Goal: Book appointment/travel/reservation

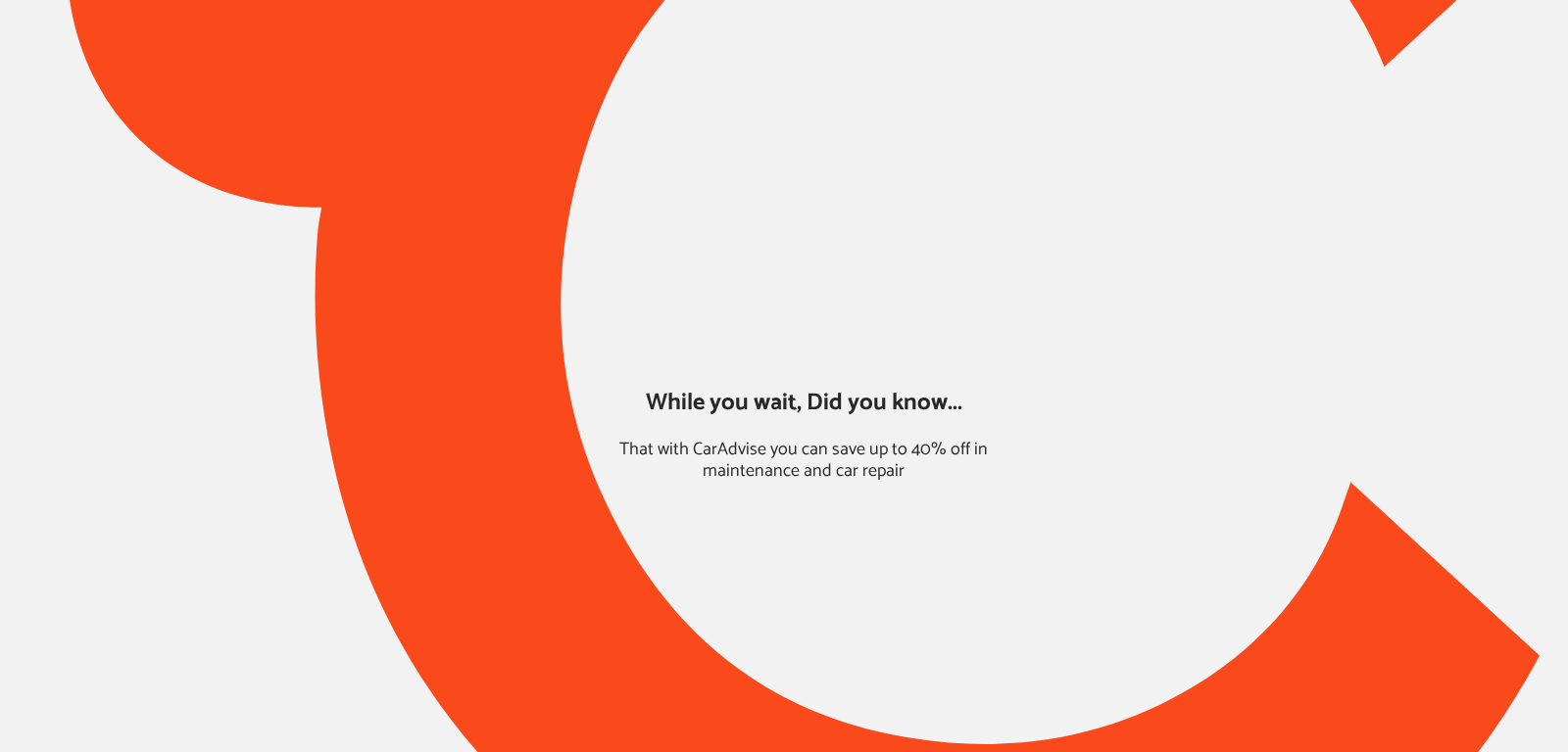
type input "*****"
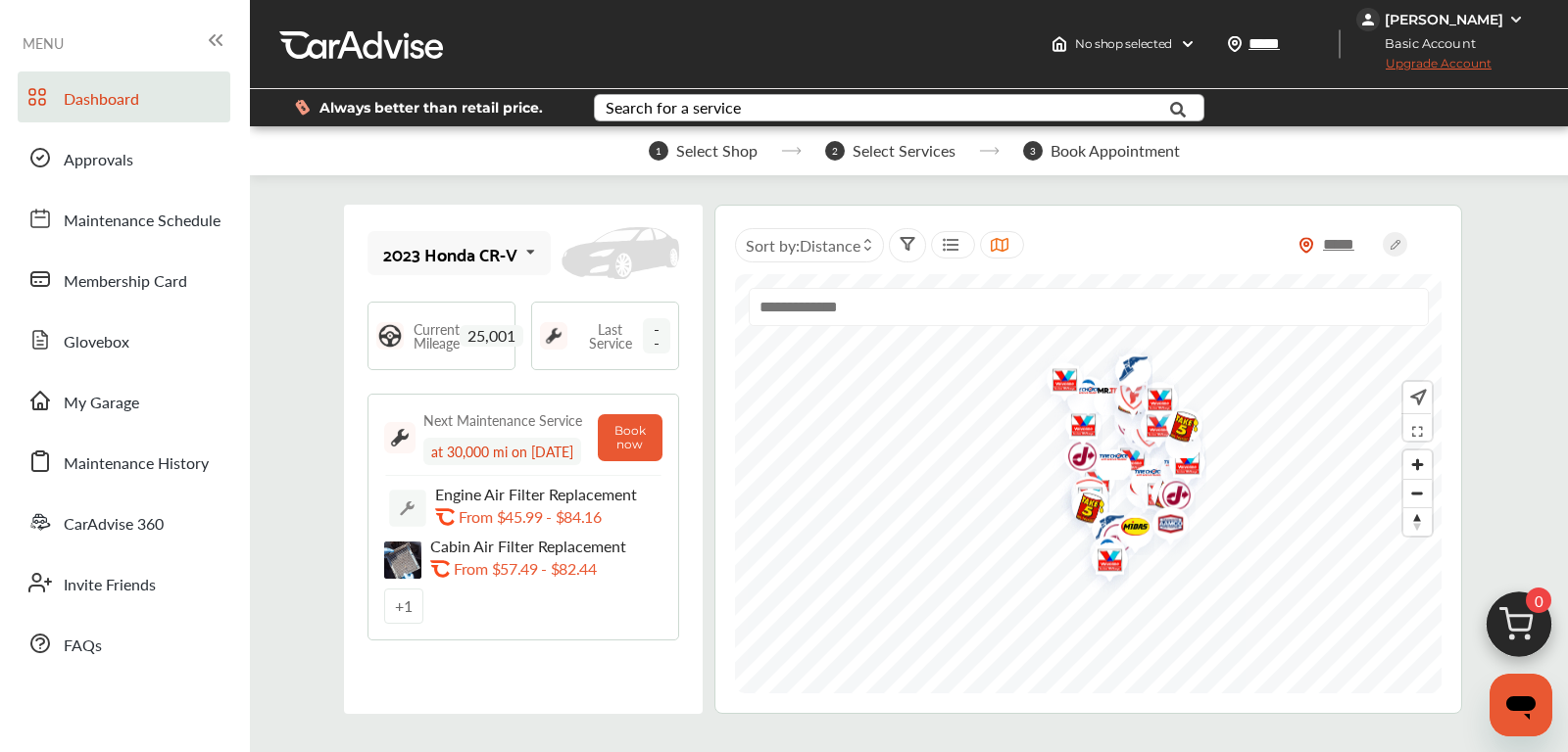
click at [706, 100] on div "Search for a service" at bounding box center [674, 108] width 135 height 16
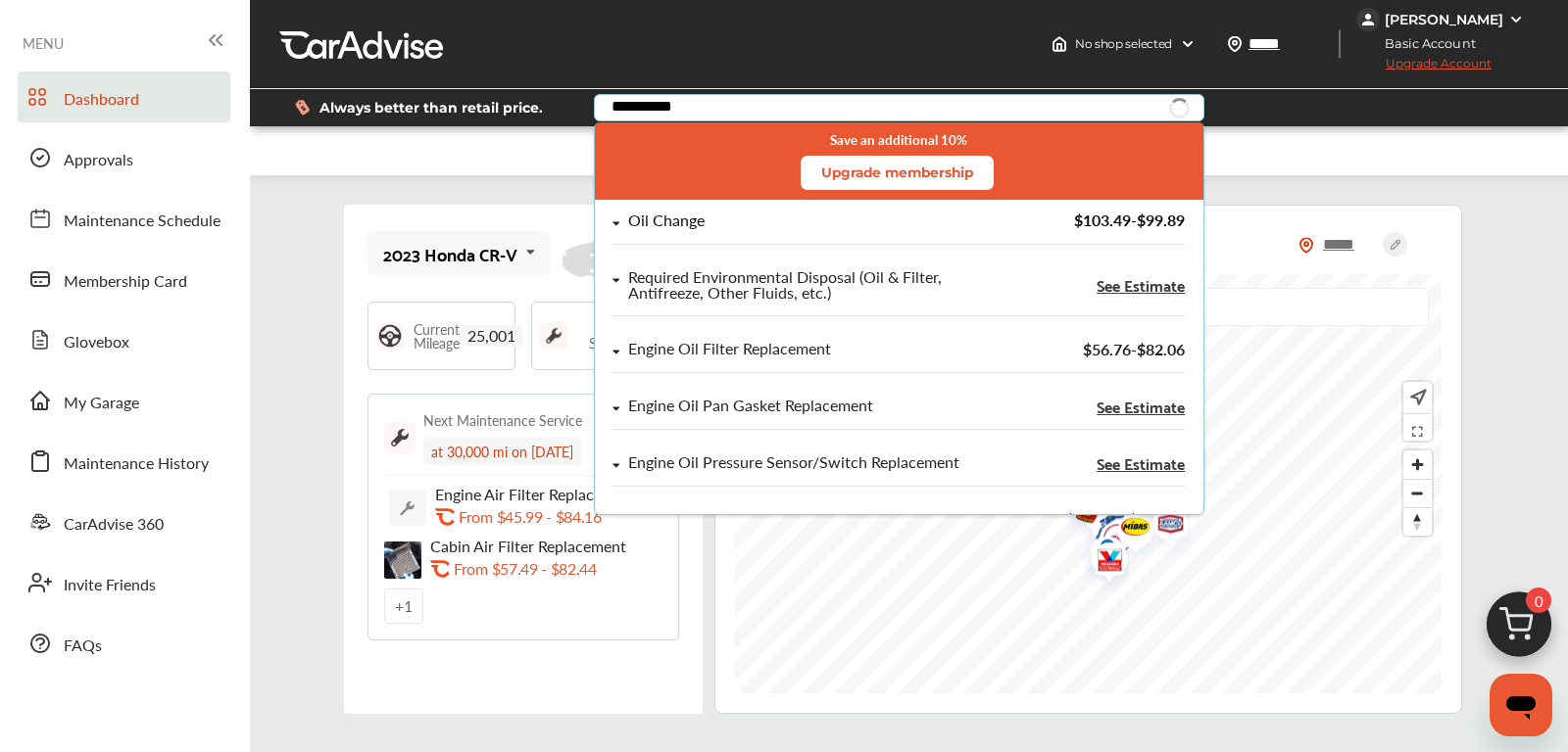
type input "**********"
click at [659, 215] on div "Oil Change" at bounding box center [667, 221] width 77 height 17
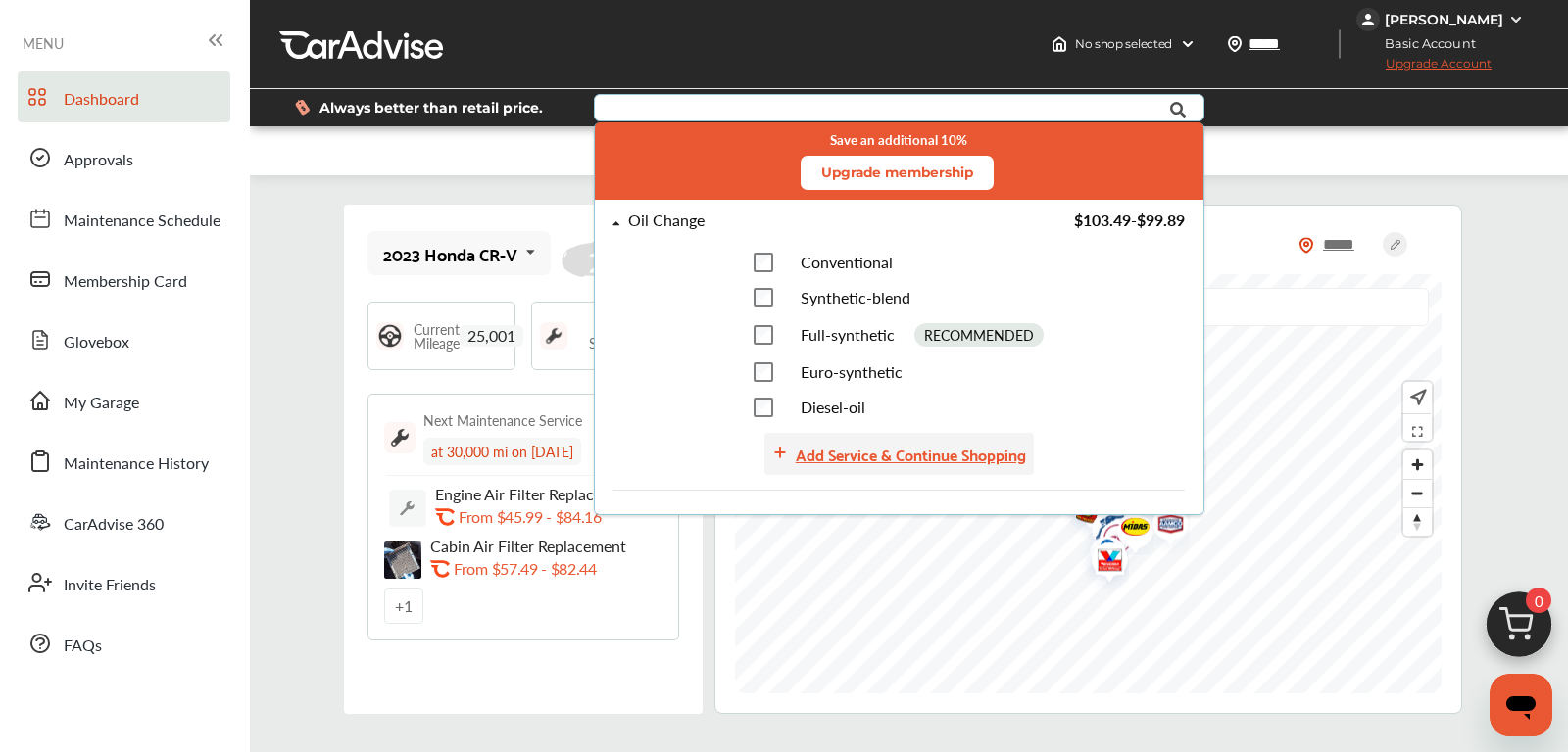
click at [912, 459] on div "Add Service & Continue Shopping" at bounding box center [910, 454] width 231 height 27
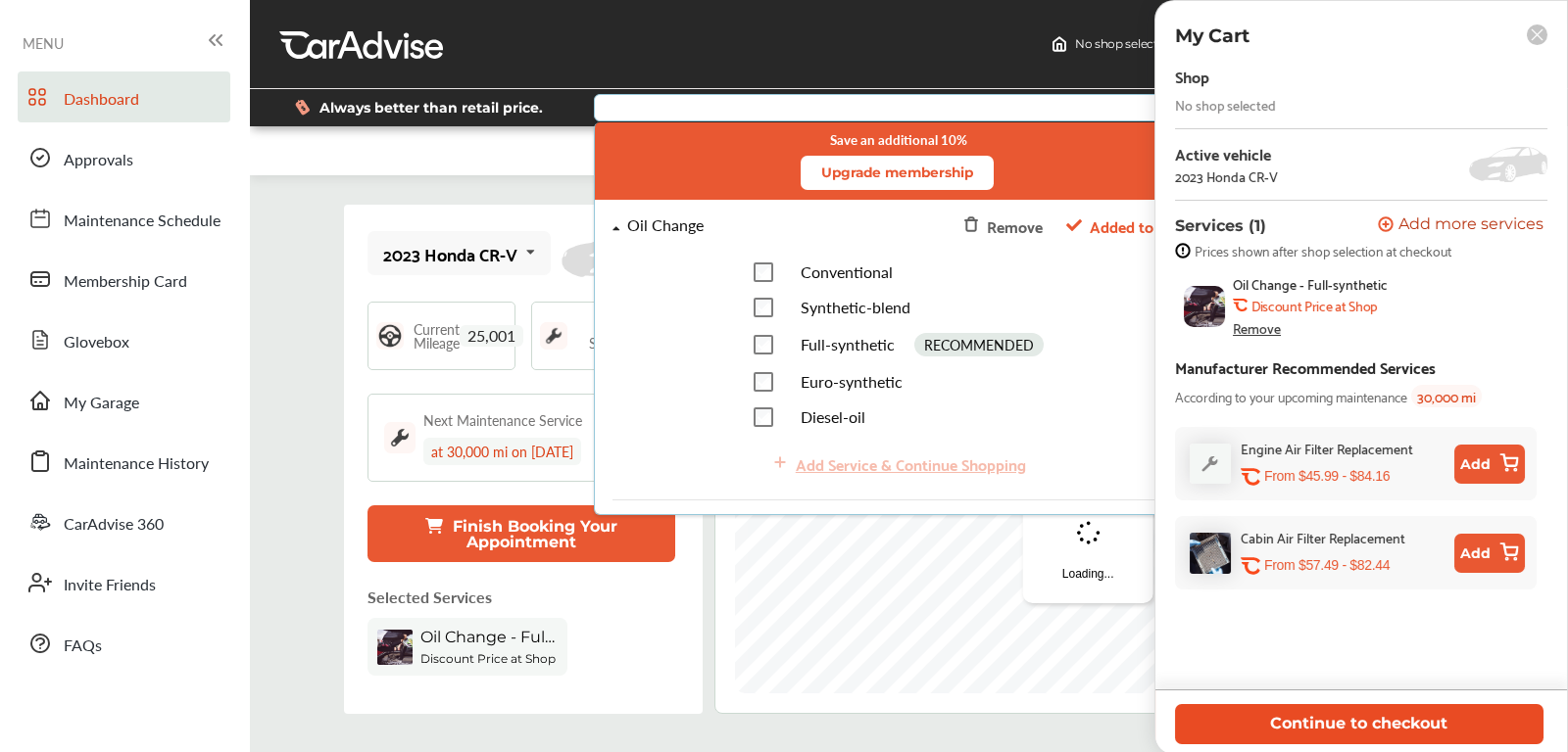
click at [1378, 722] on button "Continue to checkout" at bounding box center [1359, 725] width 368 height 40
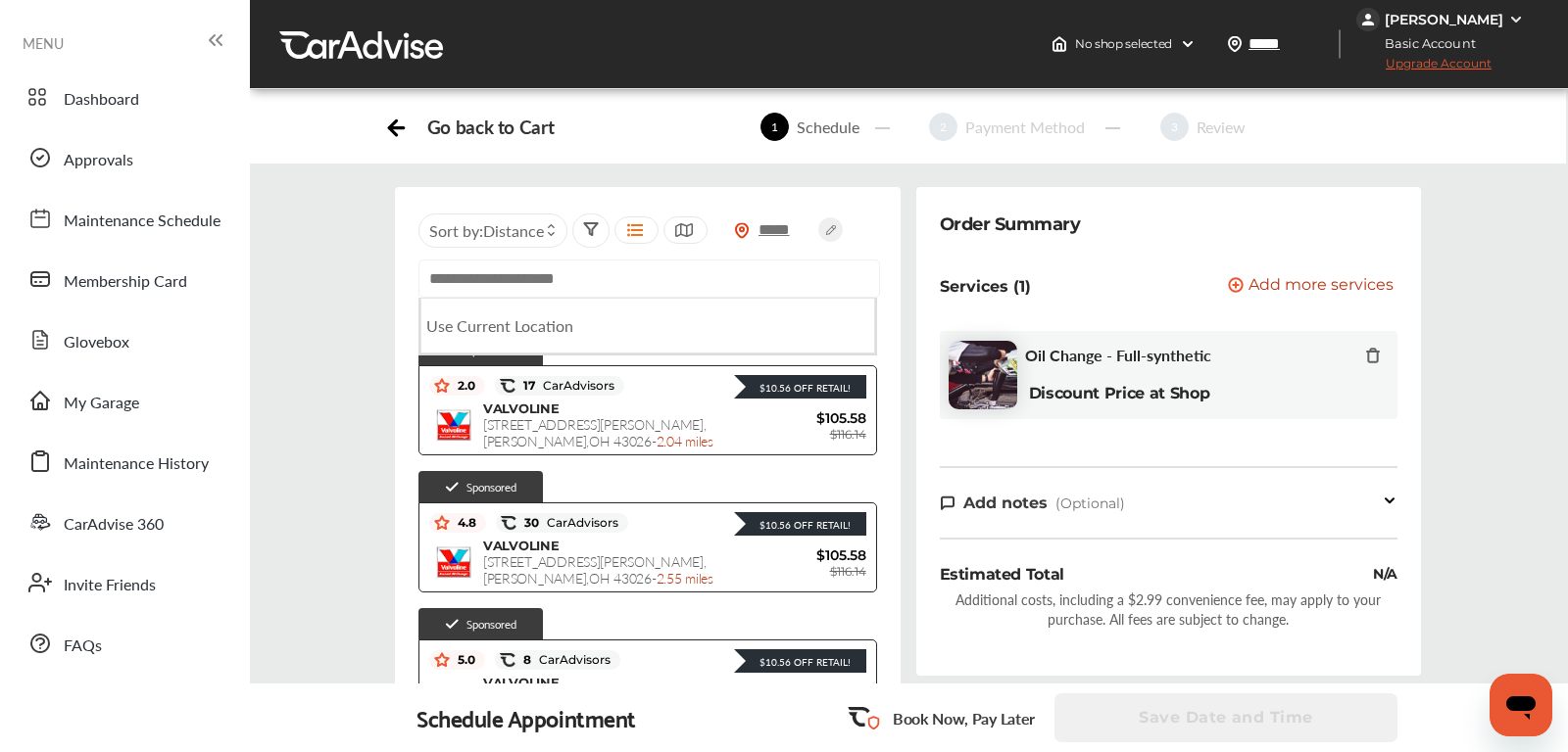
click at [508, 274] on input "text" at bounding box center [649, 278] width 461 height 38
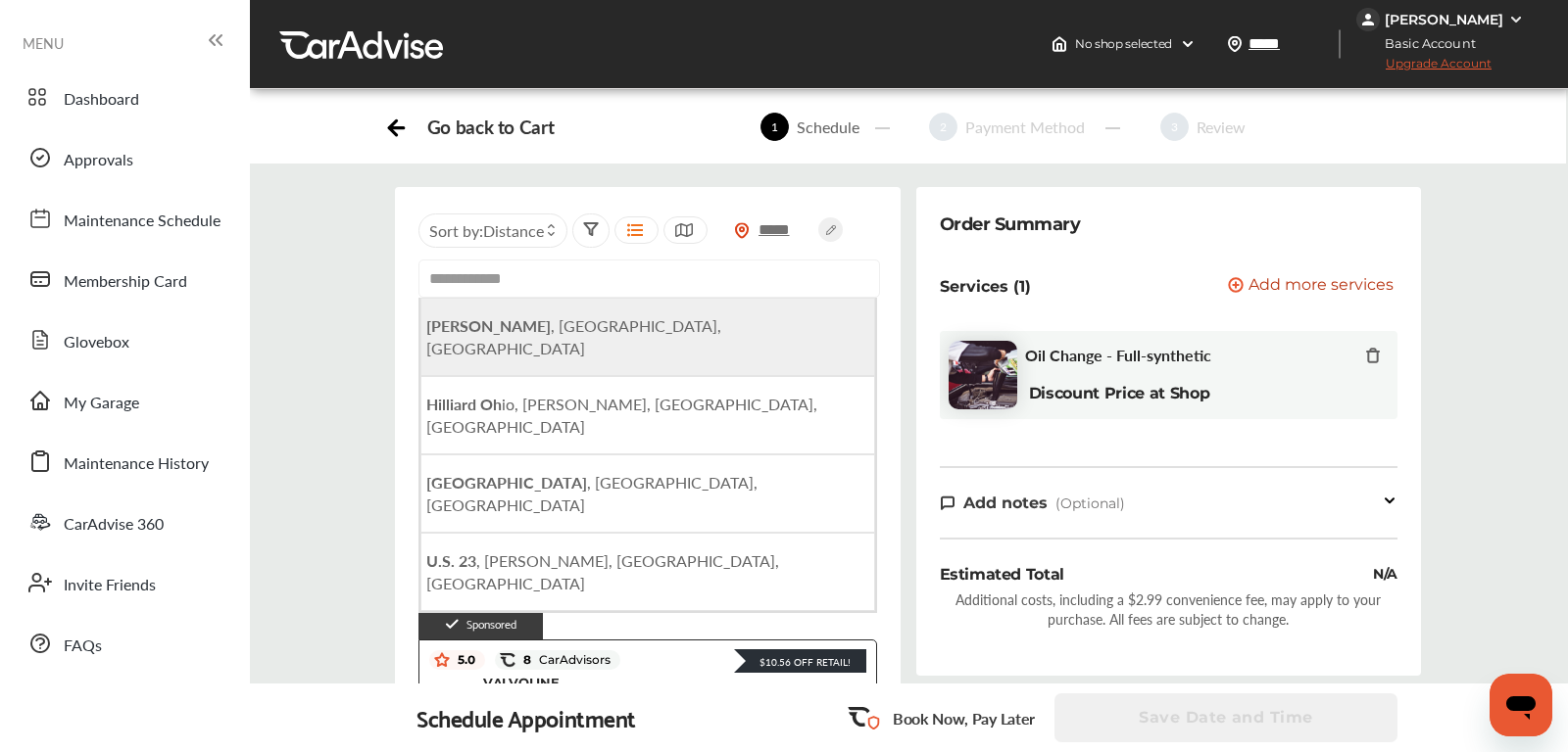
click at [460, 345] on li "Hilliard , [GEOGRAPHIC_DATA], [GEOGRAPHIC_DATA]" at bounding box center [647, 337] width 455 height 79
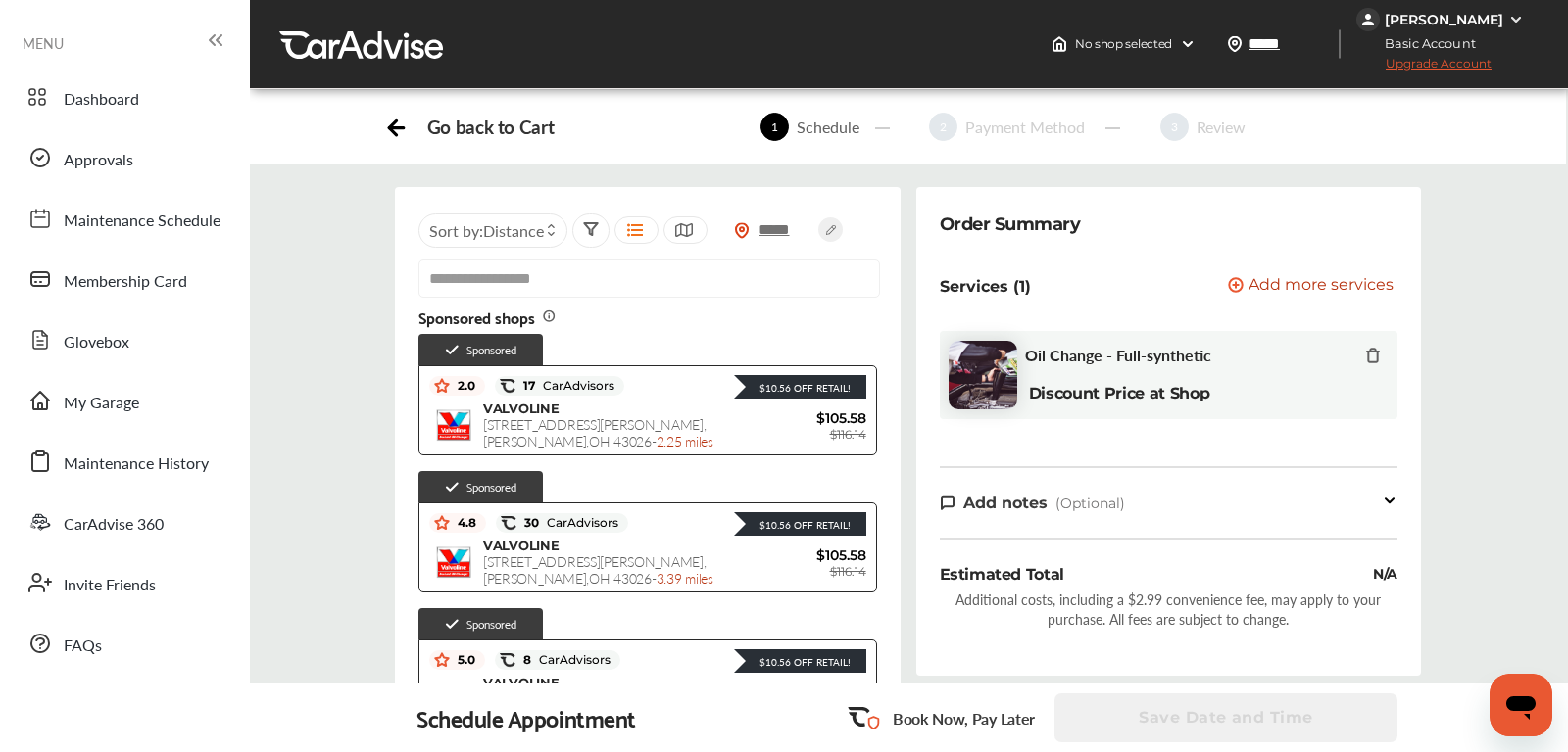
click at [429, 278] on input "**********" at bounding box center [649, 278] width 461 height 38
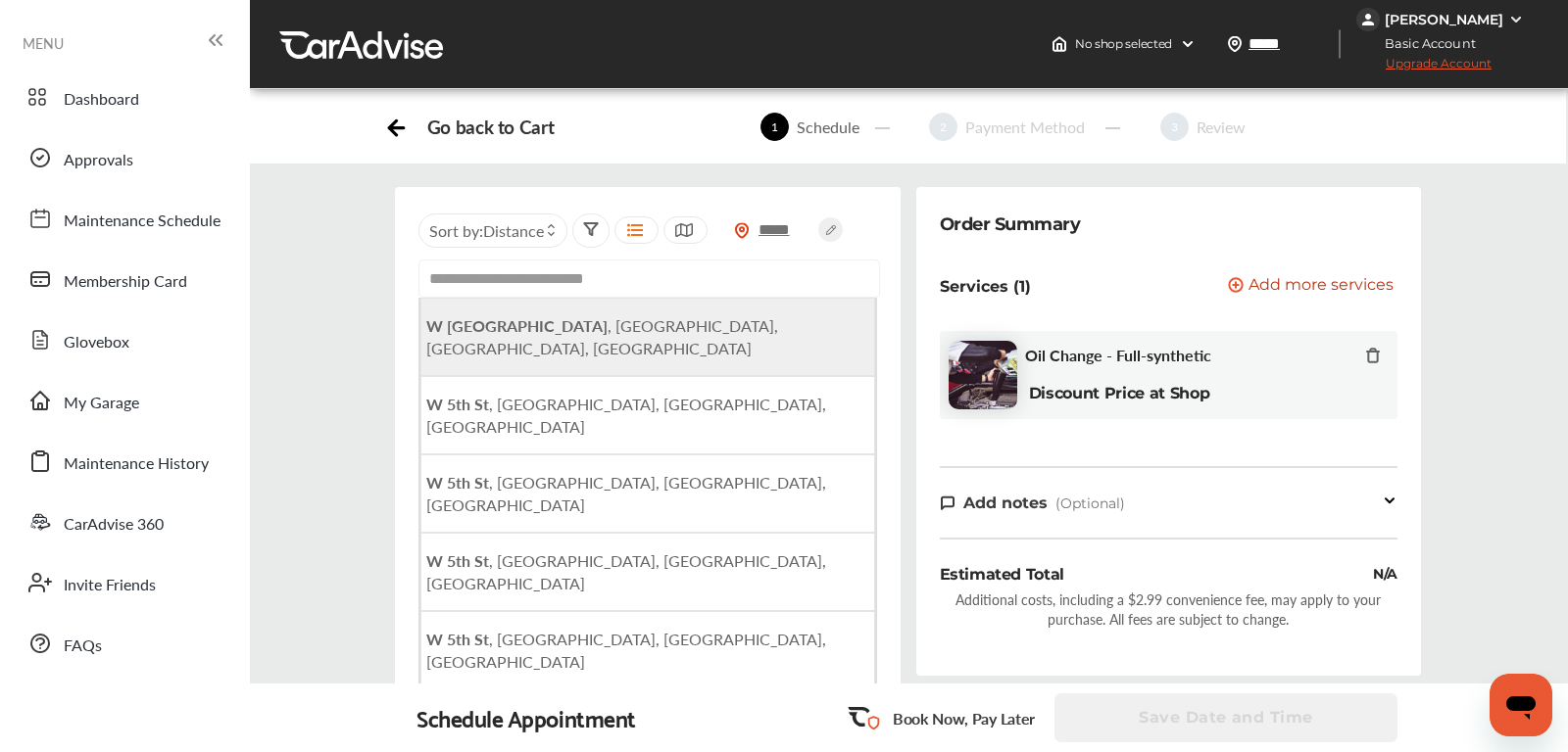
click at [453, 339] on li "[STREET_ADDRESS]" at bounding box center [647, 337] width 455 height 79
type input "**********"
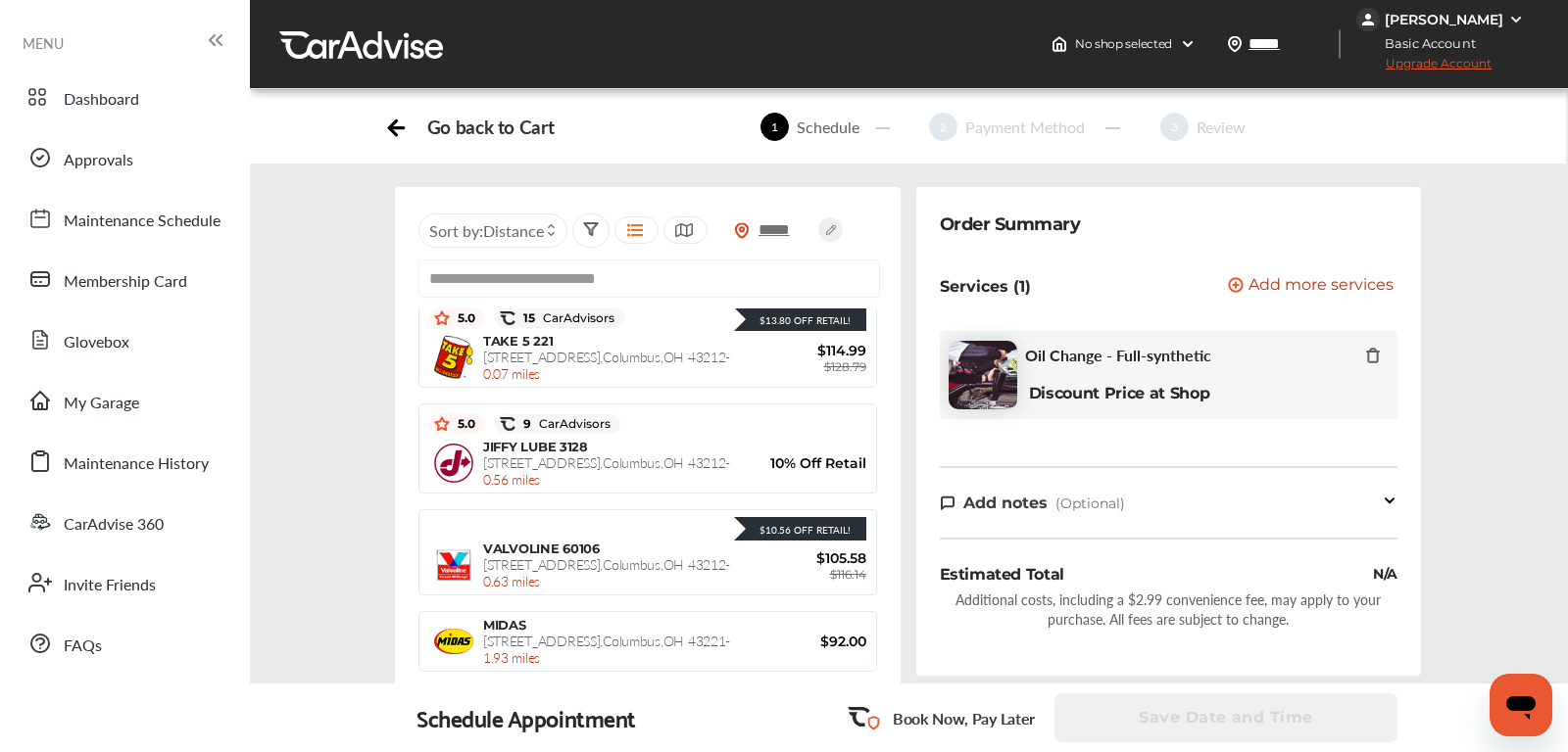
scroll to position [591, 0]
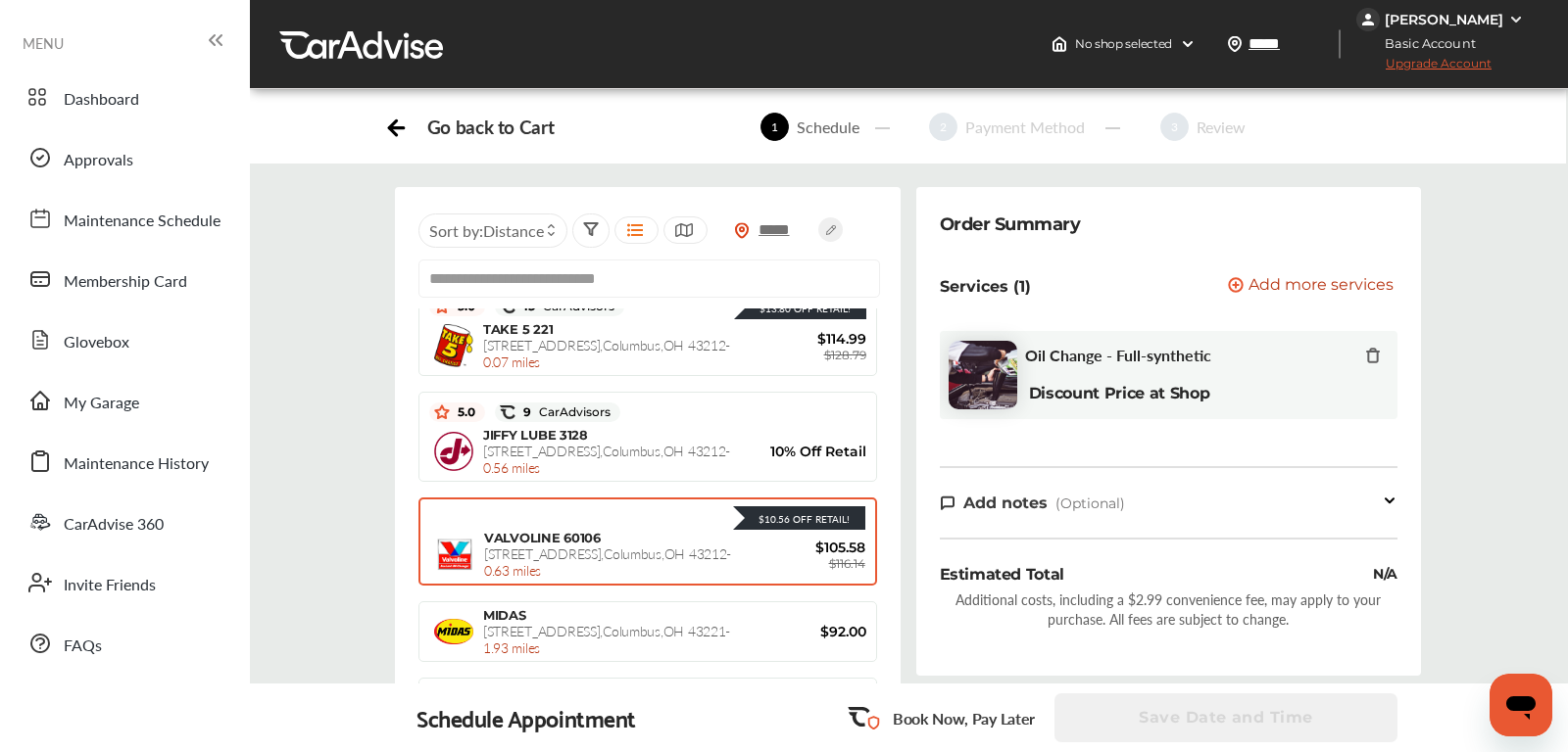
click at [614, 574] on div "VALVOLINE 60106 [STREET_ADDRESS] - 0.63 miles" at bounding box center [616, 555] width 263 height 49
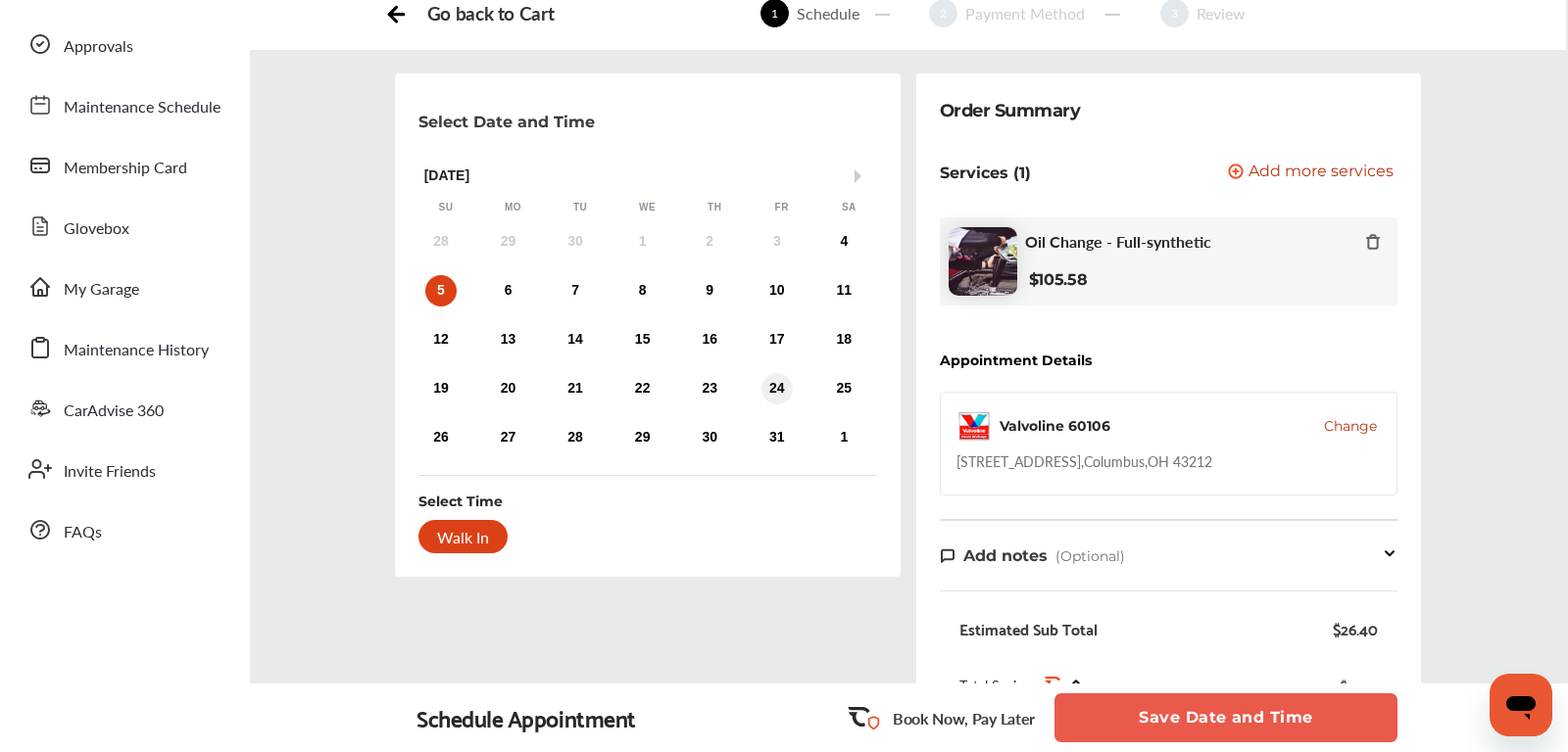
scroll to position [100, 0]
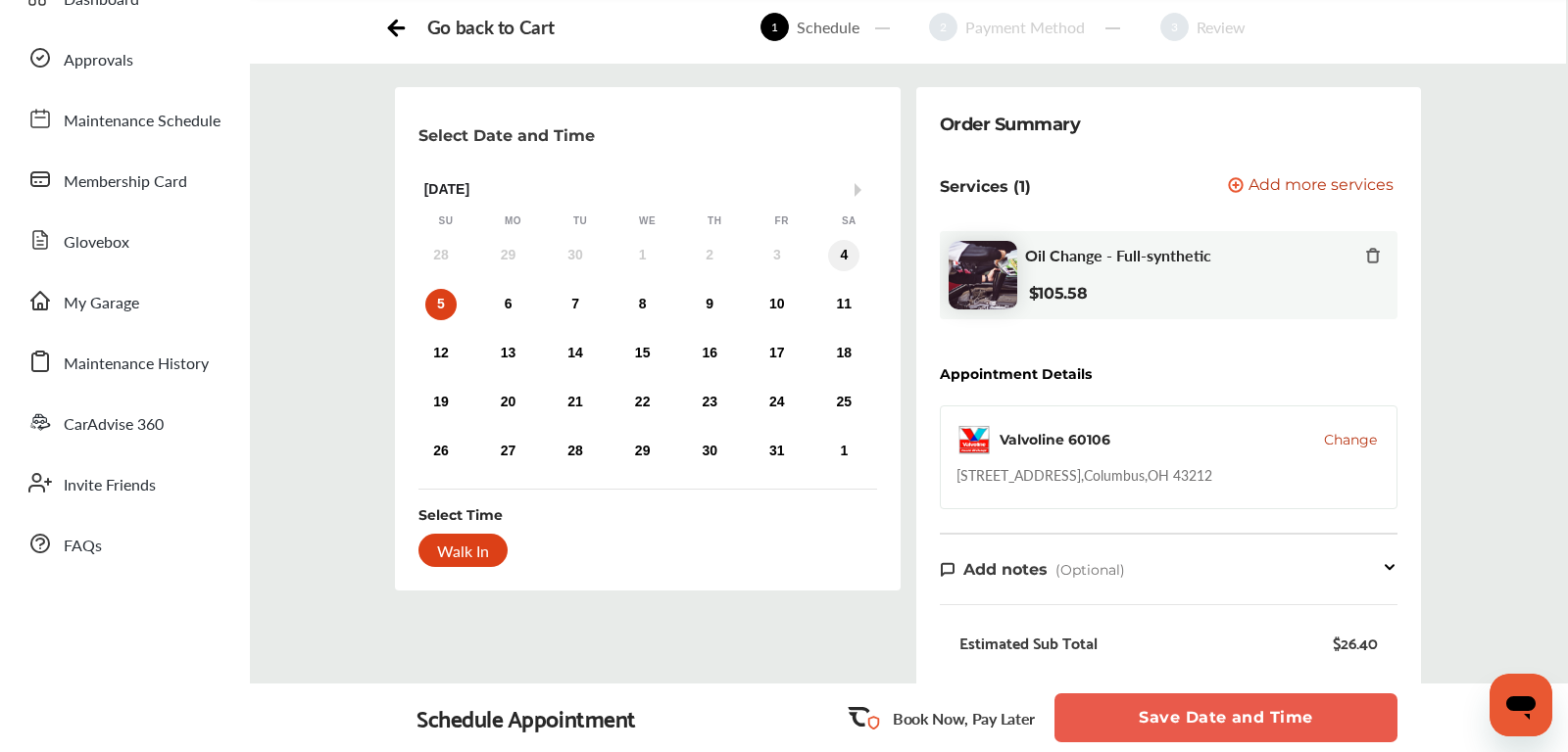
click at [848, 248] on div "4" at bounding box center [843, 256] width 31 height 31
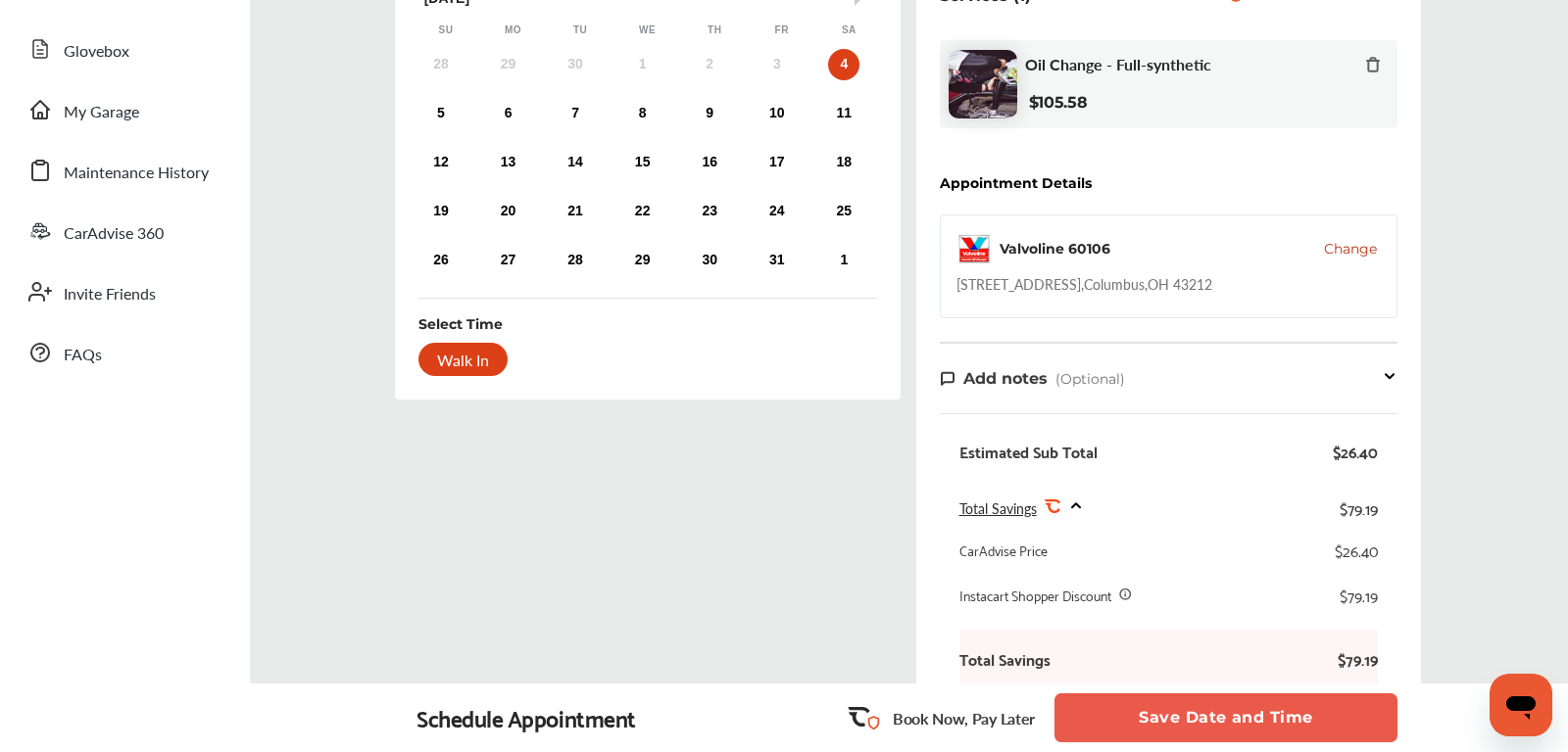
scroll to position [302, 0]
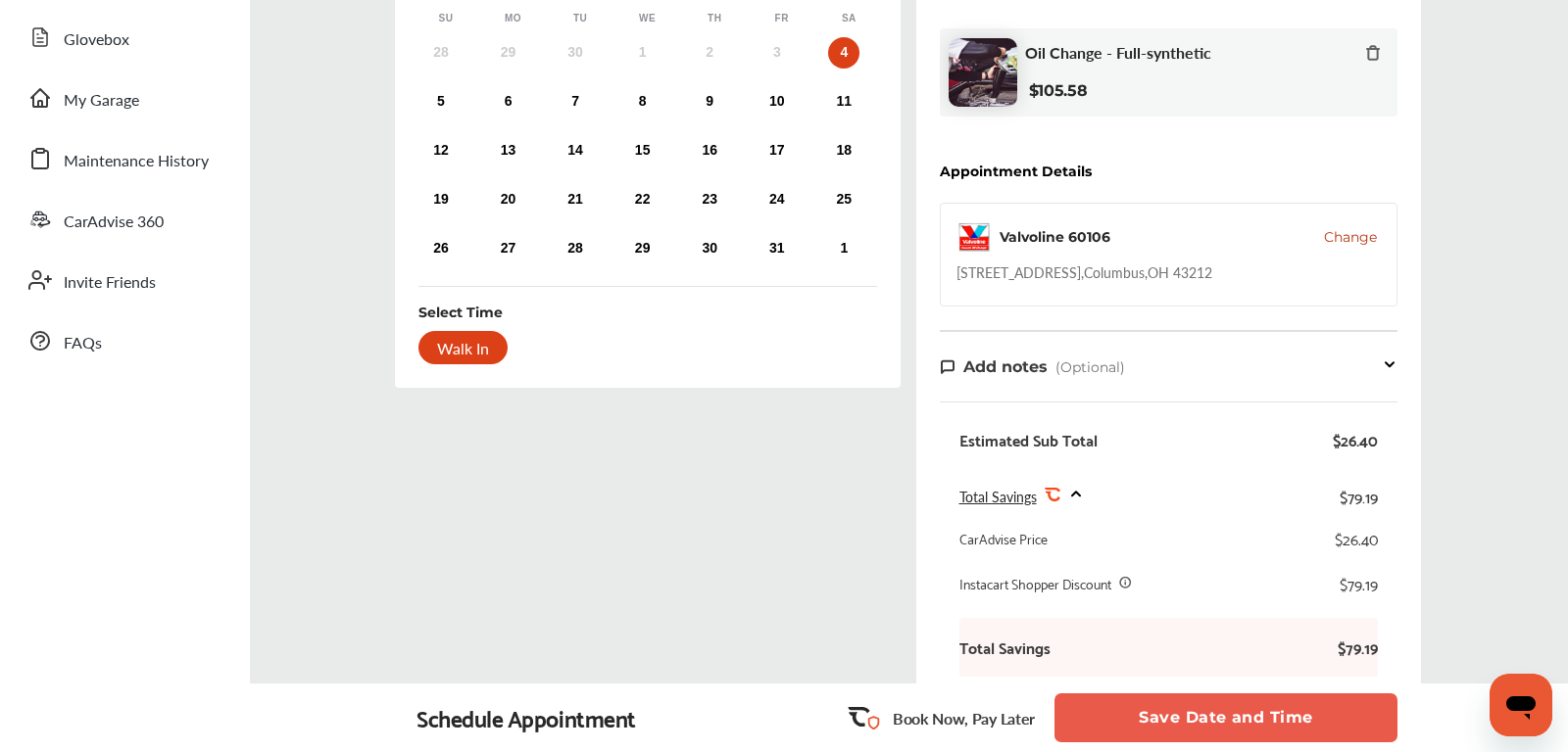
click at [1146, 713] on button "Save Date and Time" at bounding box center [1225, 719] width 343 height 49
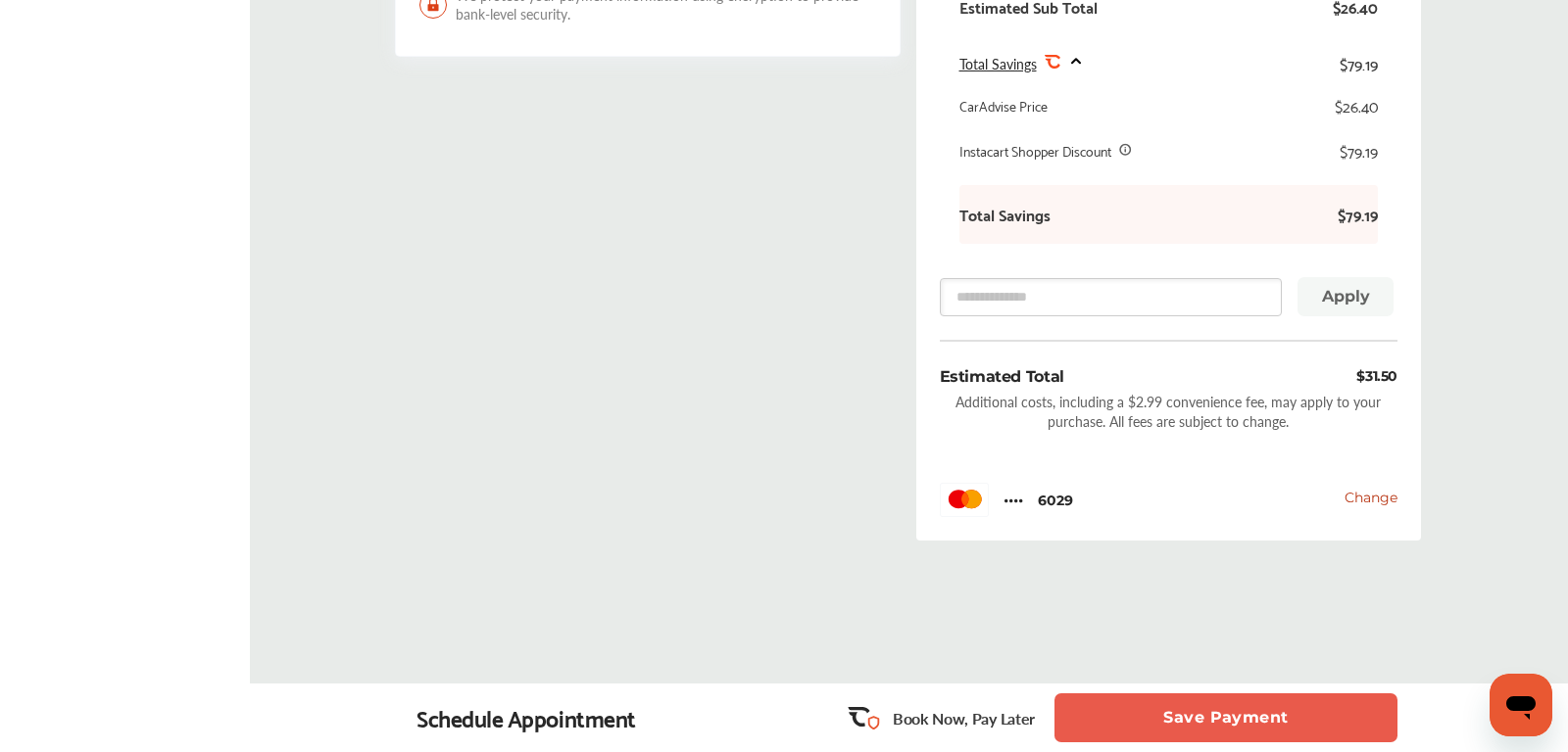
scroll to position [792, 0]
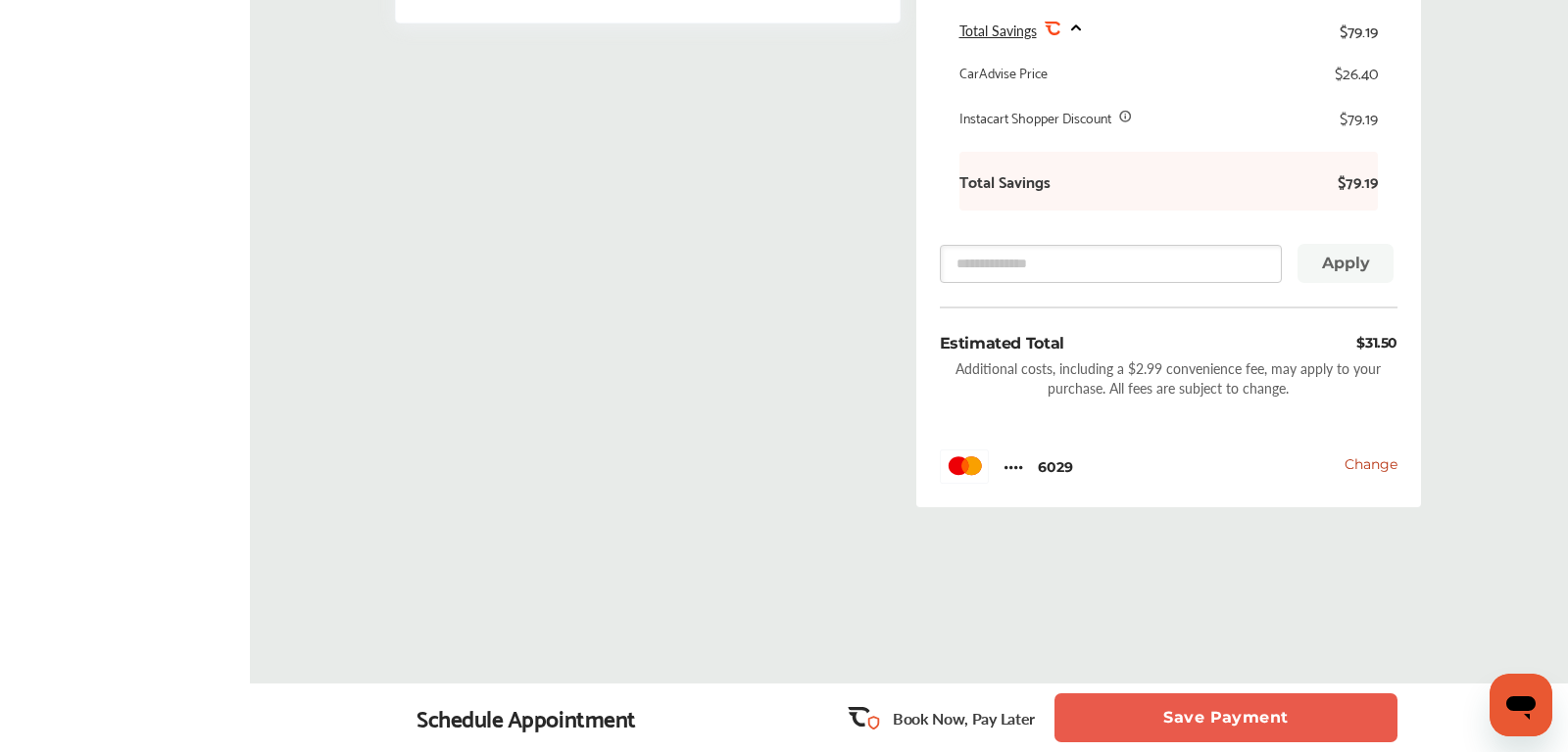
click at [1211, 718] on button "Save Payment" at bounding box center [1225, 719] width 343 height 49
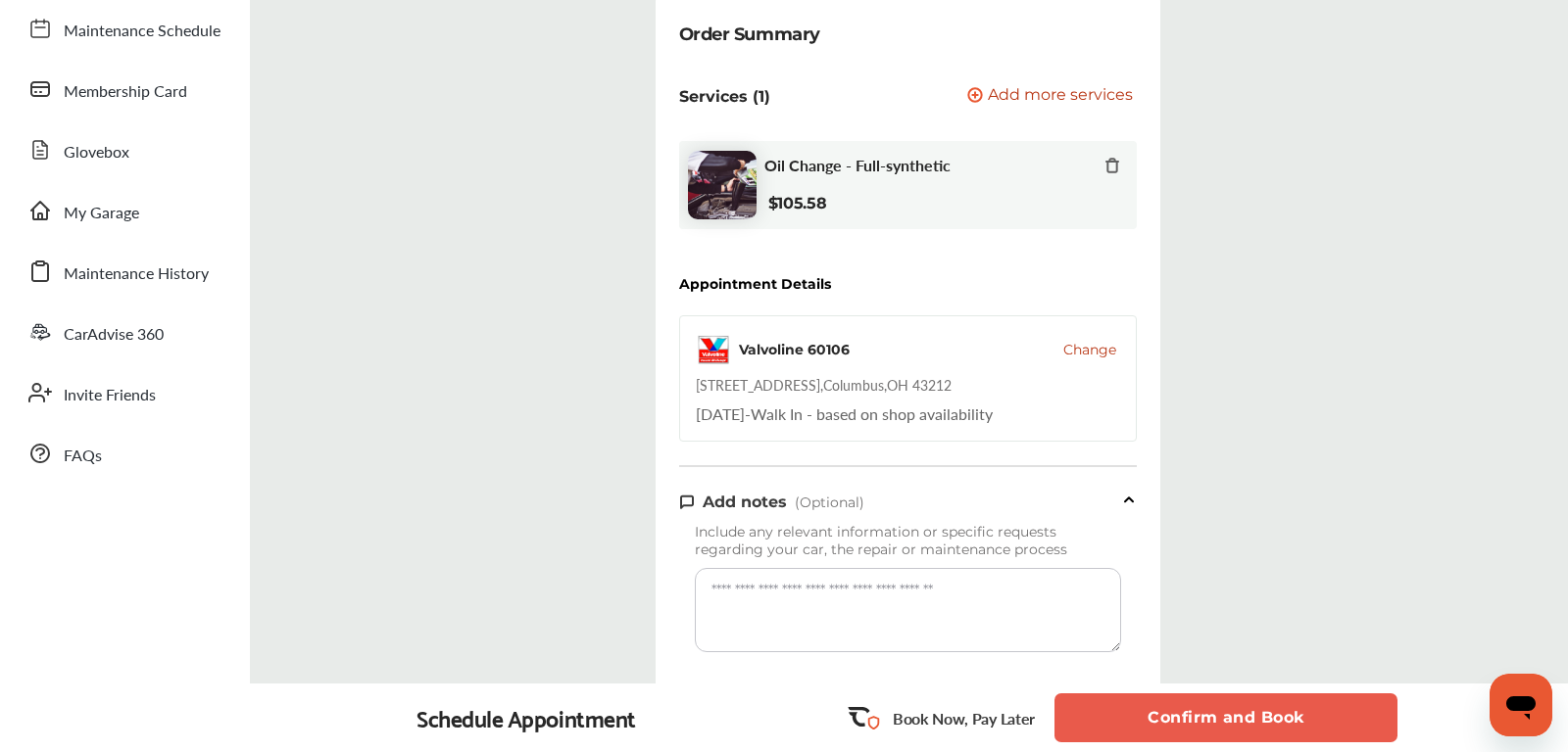
scroll to position [236, 0]
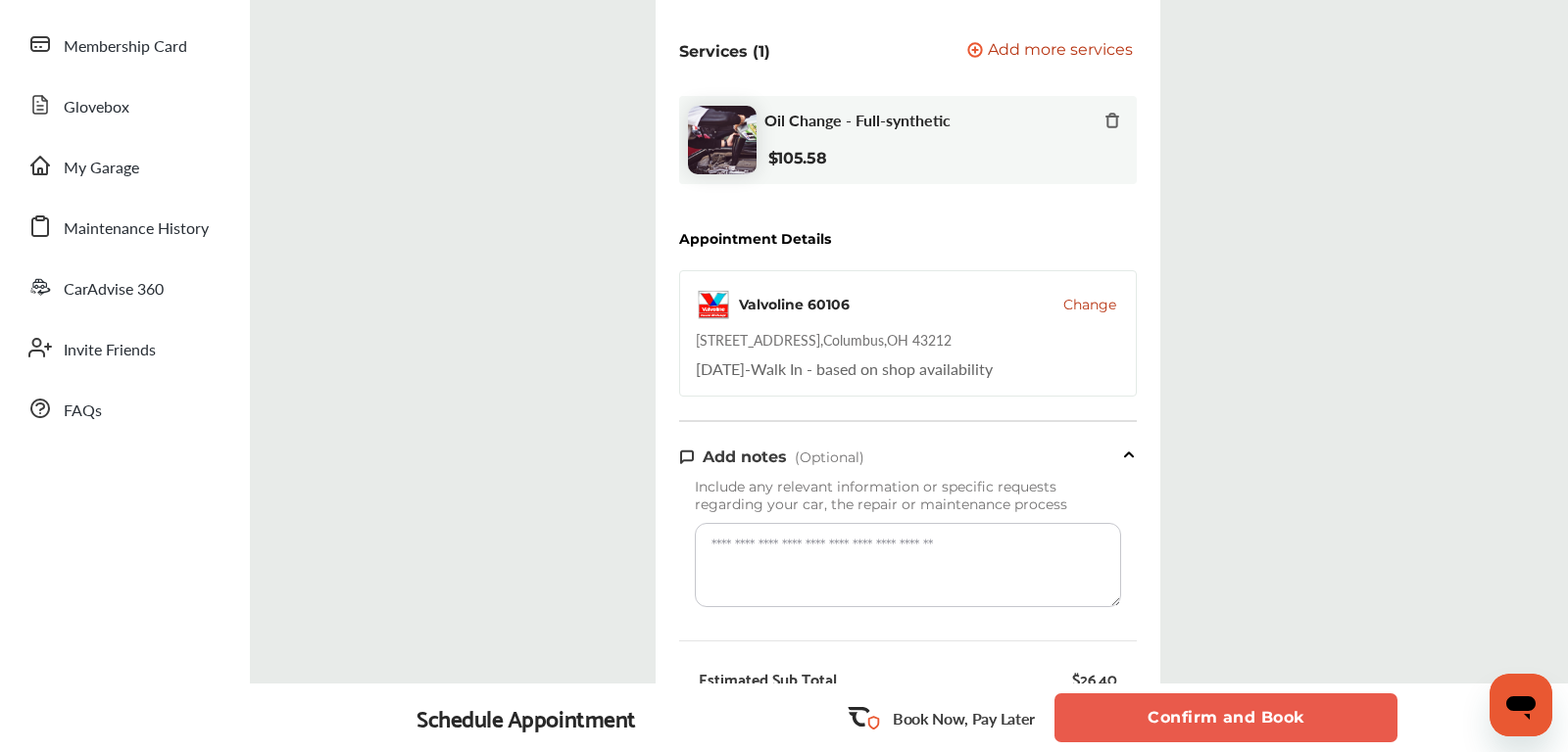
click at [1216, 706] on button "Confirm and Book" at bounding box center [1225, 719] width 343 height 49
